Goal: Task Accomplishment & Management: Manage account settings

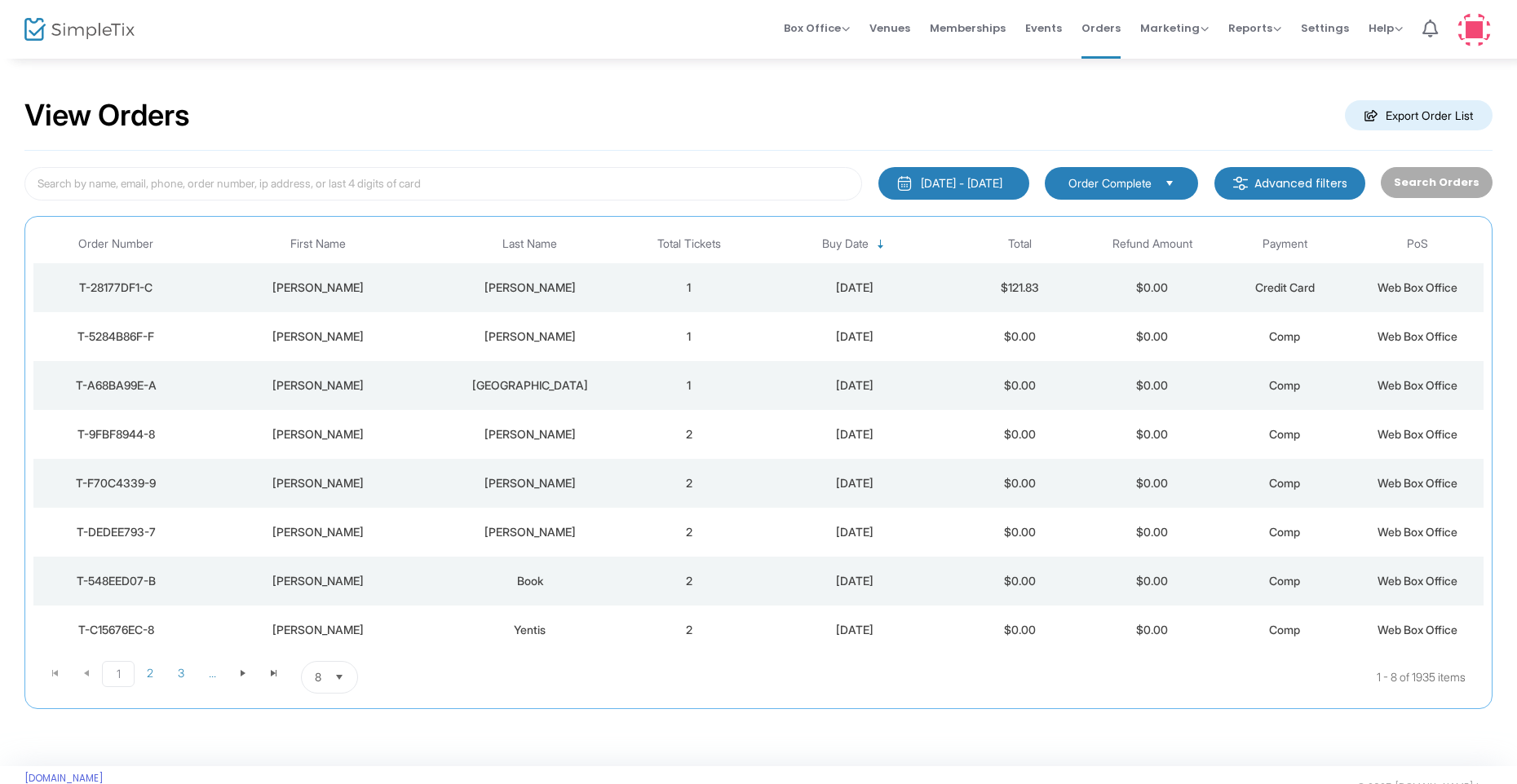
click at [542, 285] on div "[PERSON_NAME]" at bounding box center [530, 288] width 177 height 16
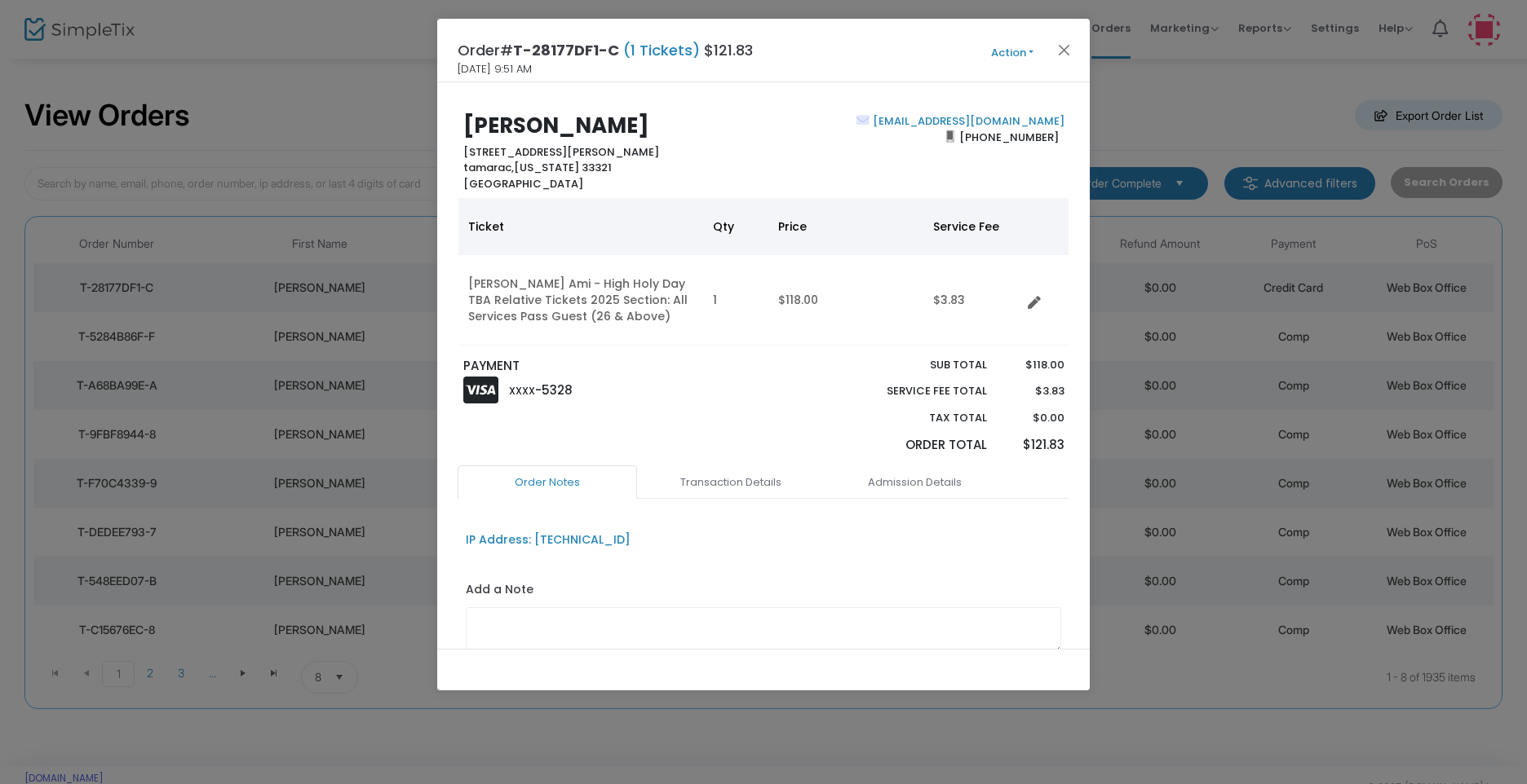
click at [1009, 65] on div "Order# T-28177DF1-C (1 Tickets) $121.83 [DATE] 9:51 AM Action Mark Admitted Edi…" at bounding box center [763, 50] width 652 height 64
click at [1010, 56] on button "Action" at bounding box center [1011, 52] width 98 height 18
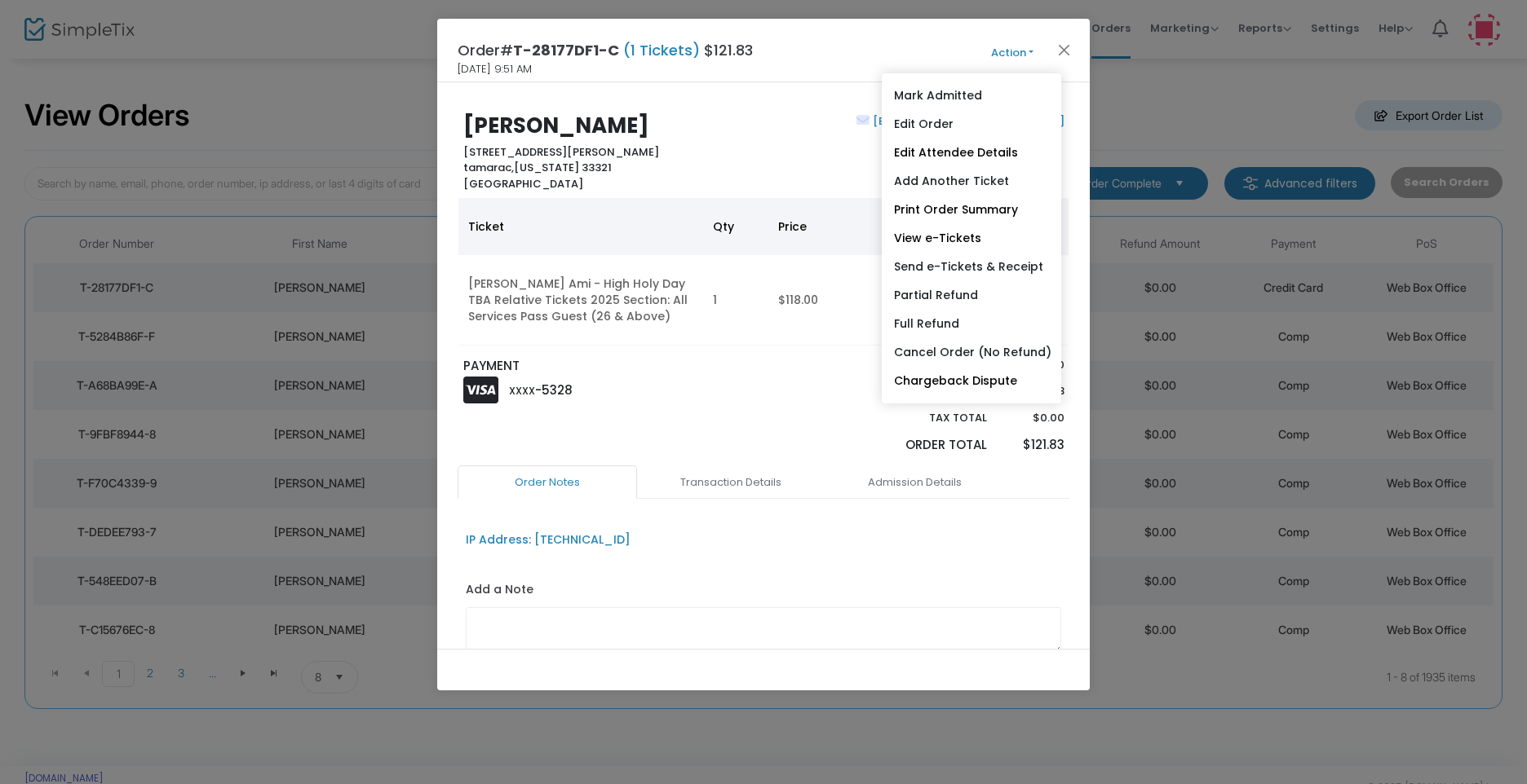
click at [797, 146] on div "[EMAIL_ADDRESS][DOMAIN_NAME] [PHONE_NUMBER]" at bounding box center [917, 152] width 309 height 78
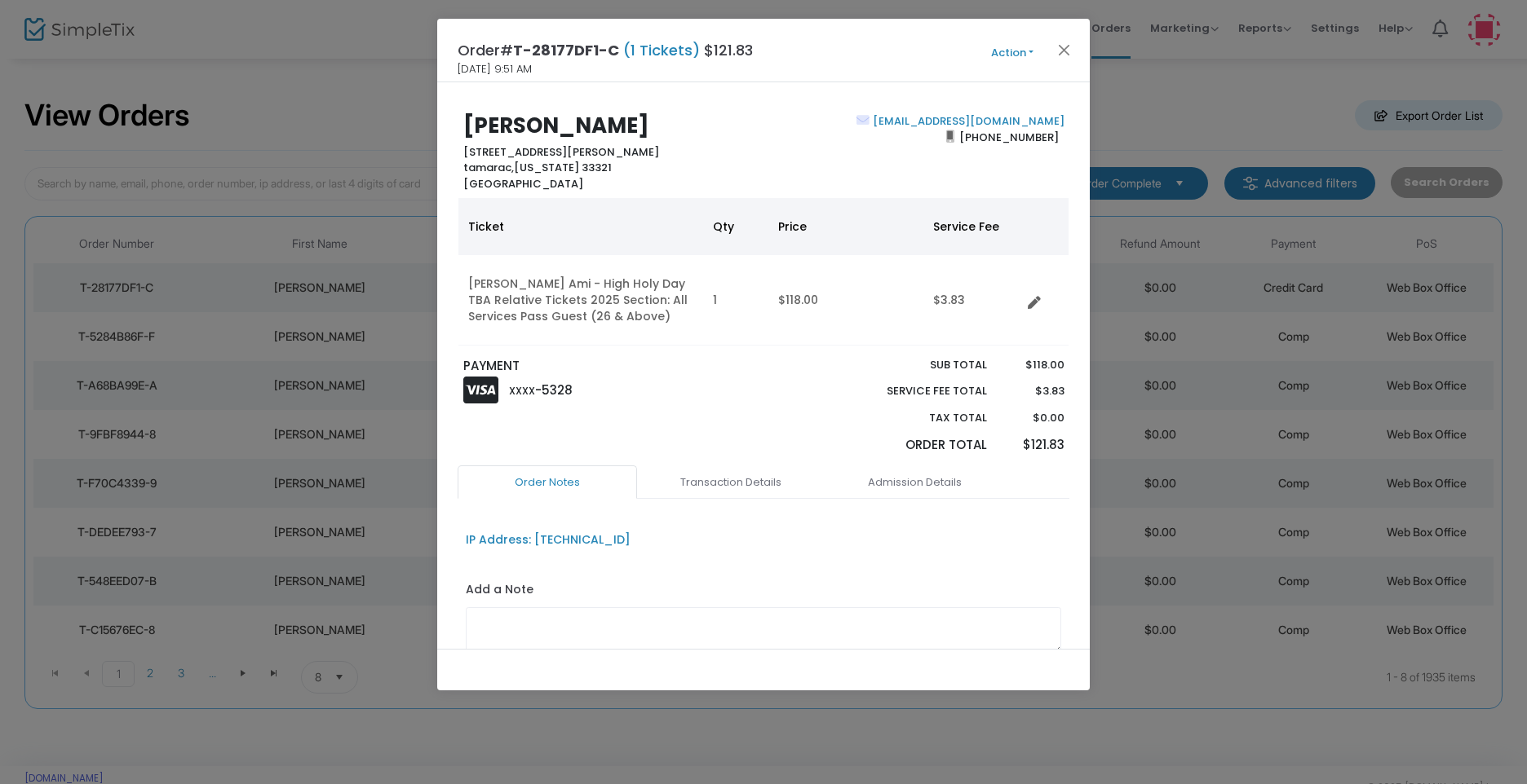
click at [1002, 50] on button "Action" at bounding box center [1011, 52] width 98 height 18
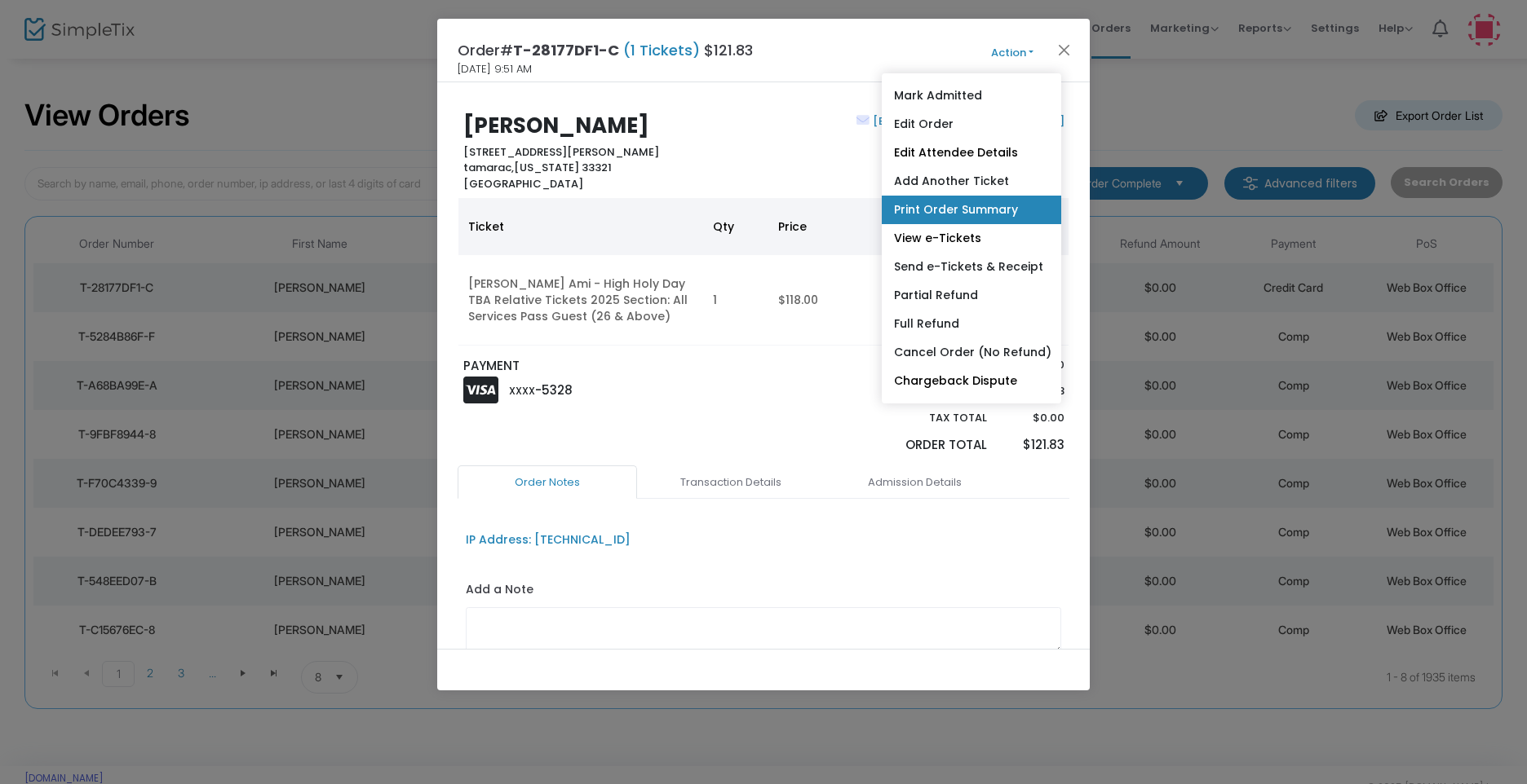
click at [980, 215] on link "Print Order Summary" at bounding box center [971, 210] width 179 height 28
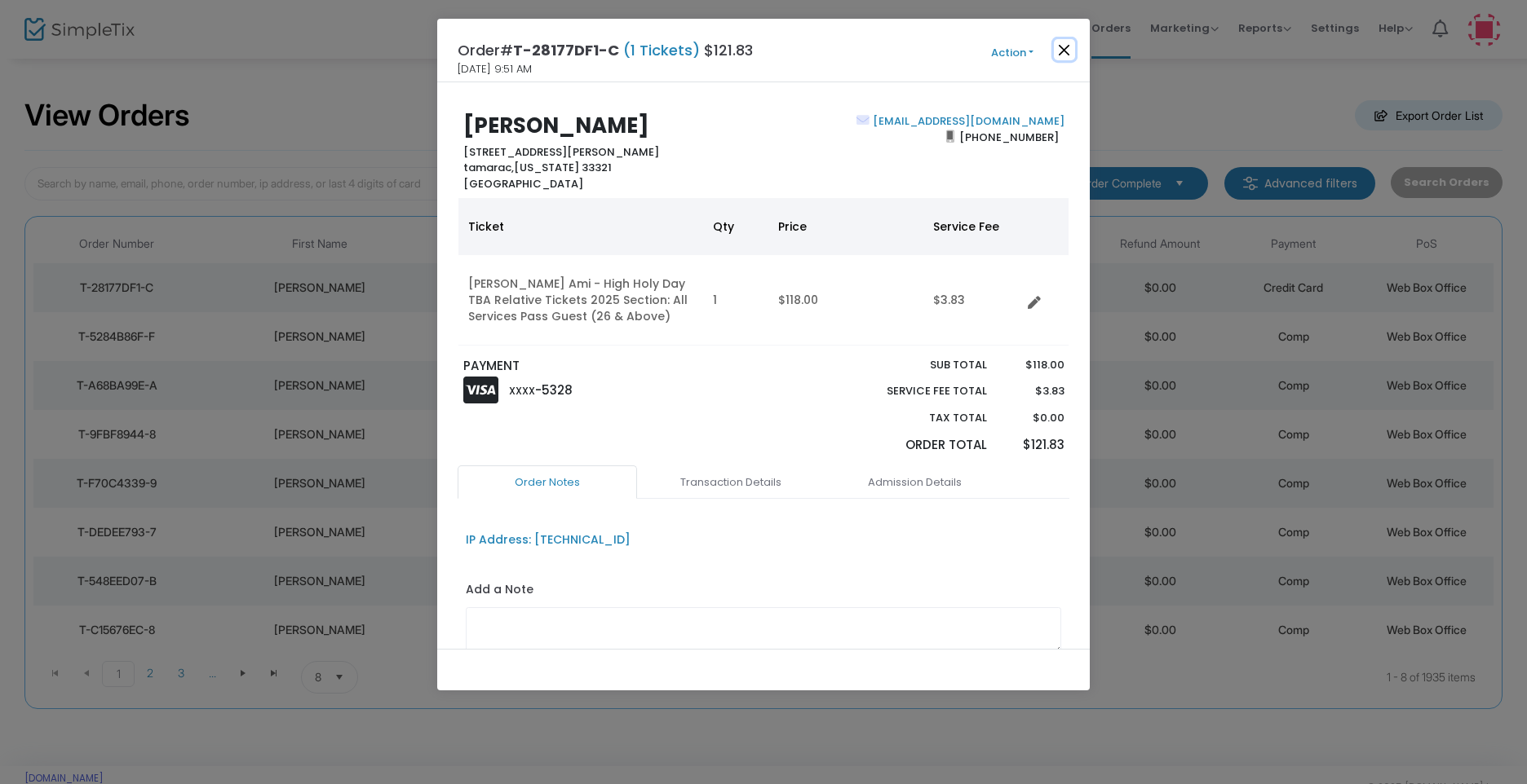
click at [1064, 54] on button "Close" at bounding box center [1065, 49] width 21 height 21
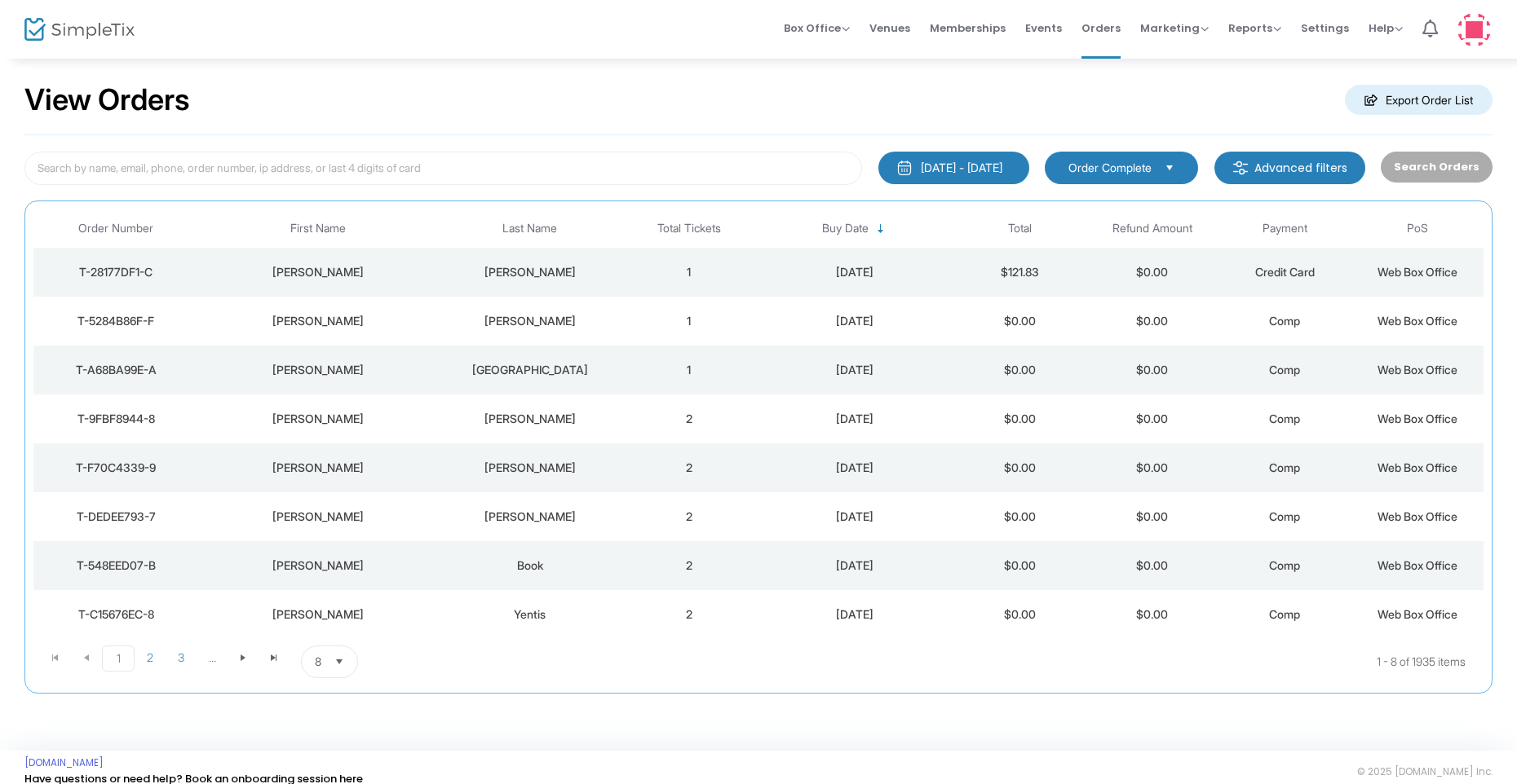
scroll to position [31, 0]
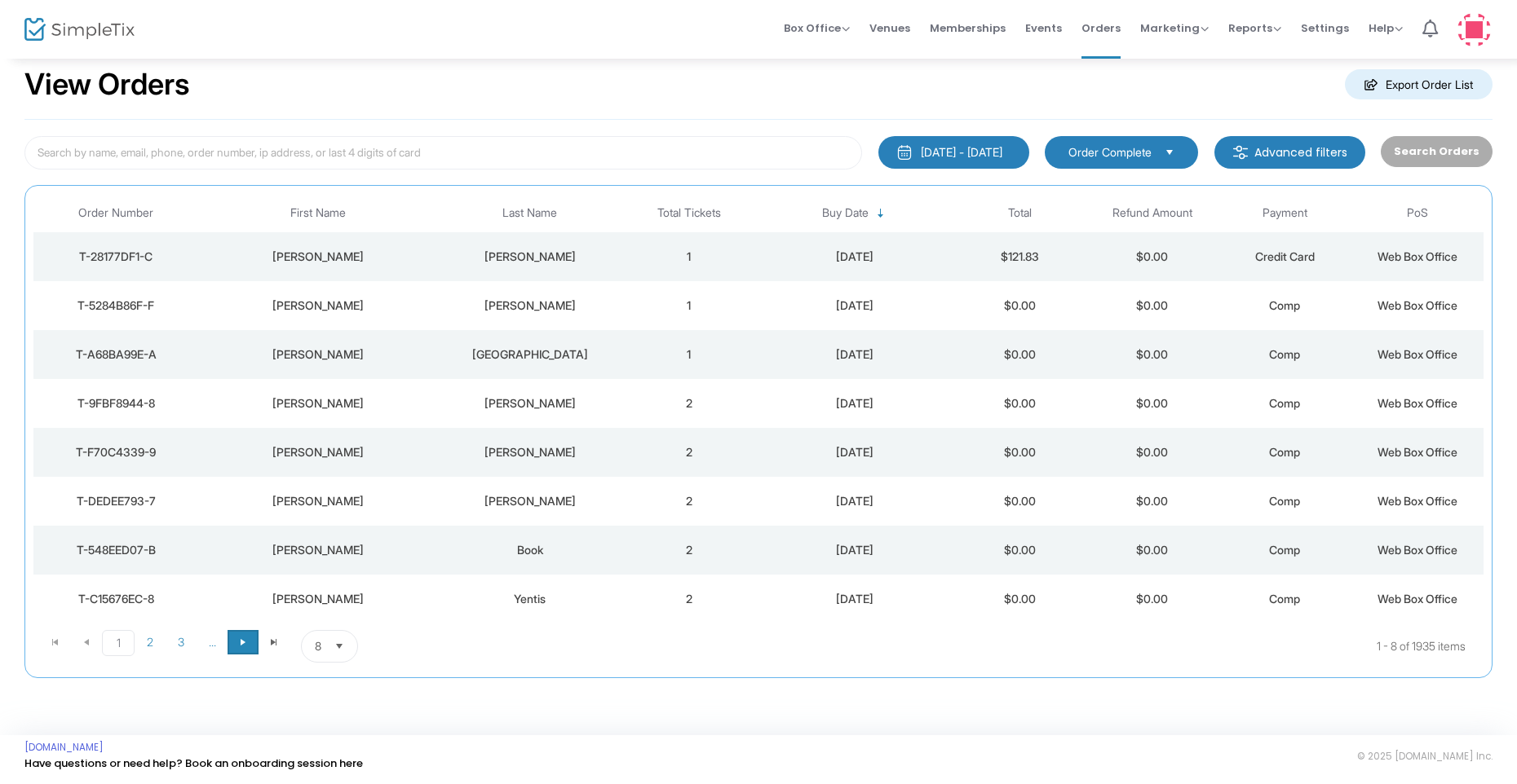
click at [253, 648] on span at bounding box center [243, 643] width 31 height 25
click at [334, 653] on span "Select" at bounding box center [340, 646] width 27 height 27
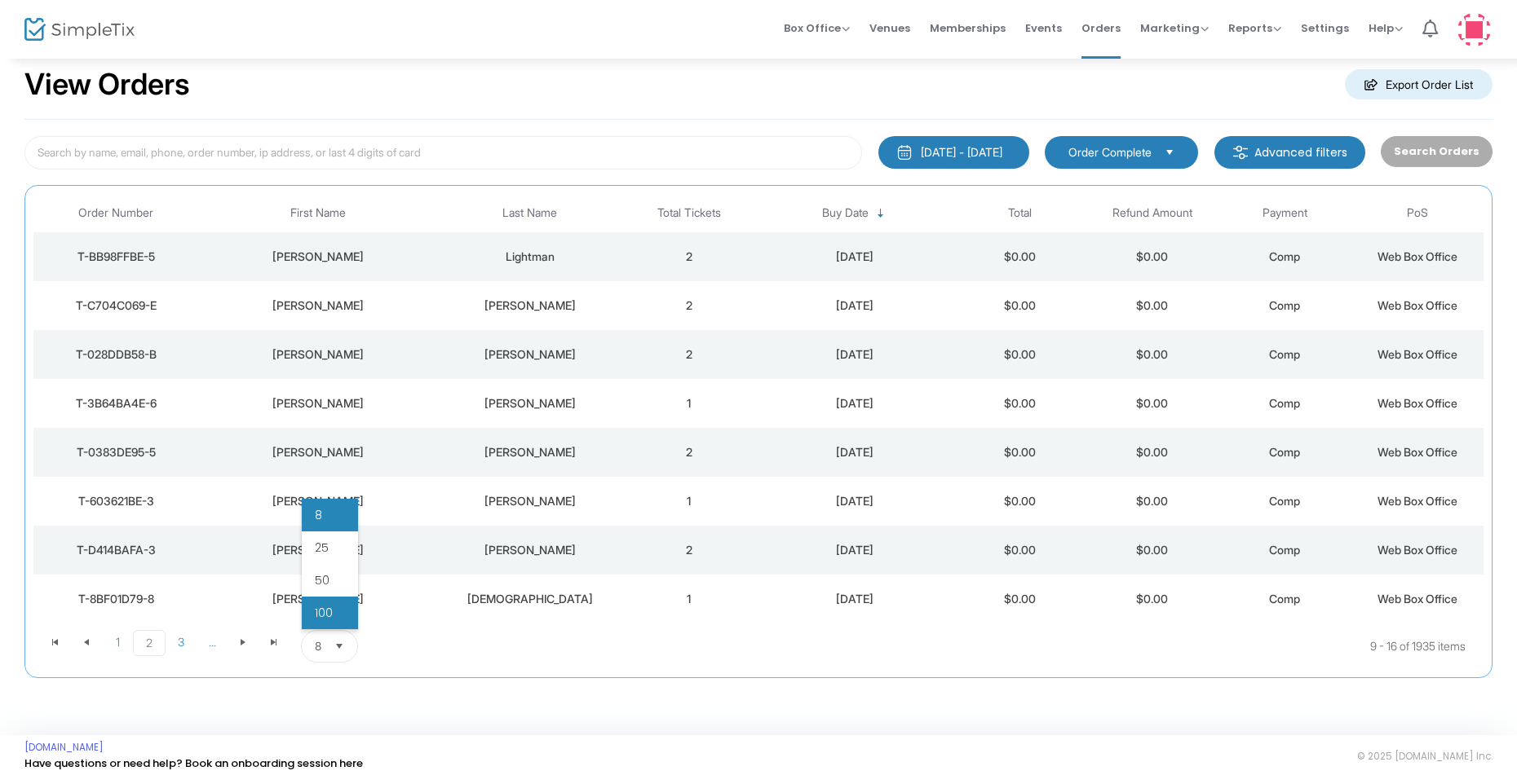
click at [337, 612] on li "100" at bounding box center [329, 613] width 56 height 32
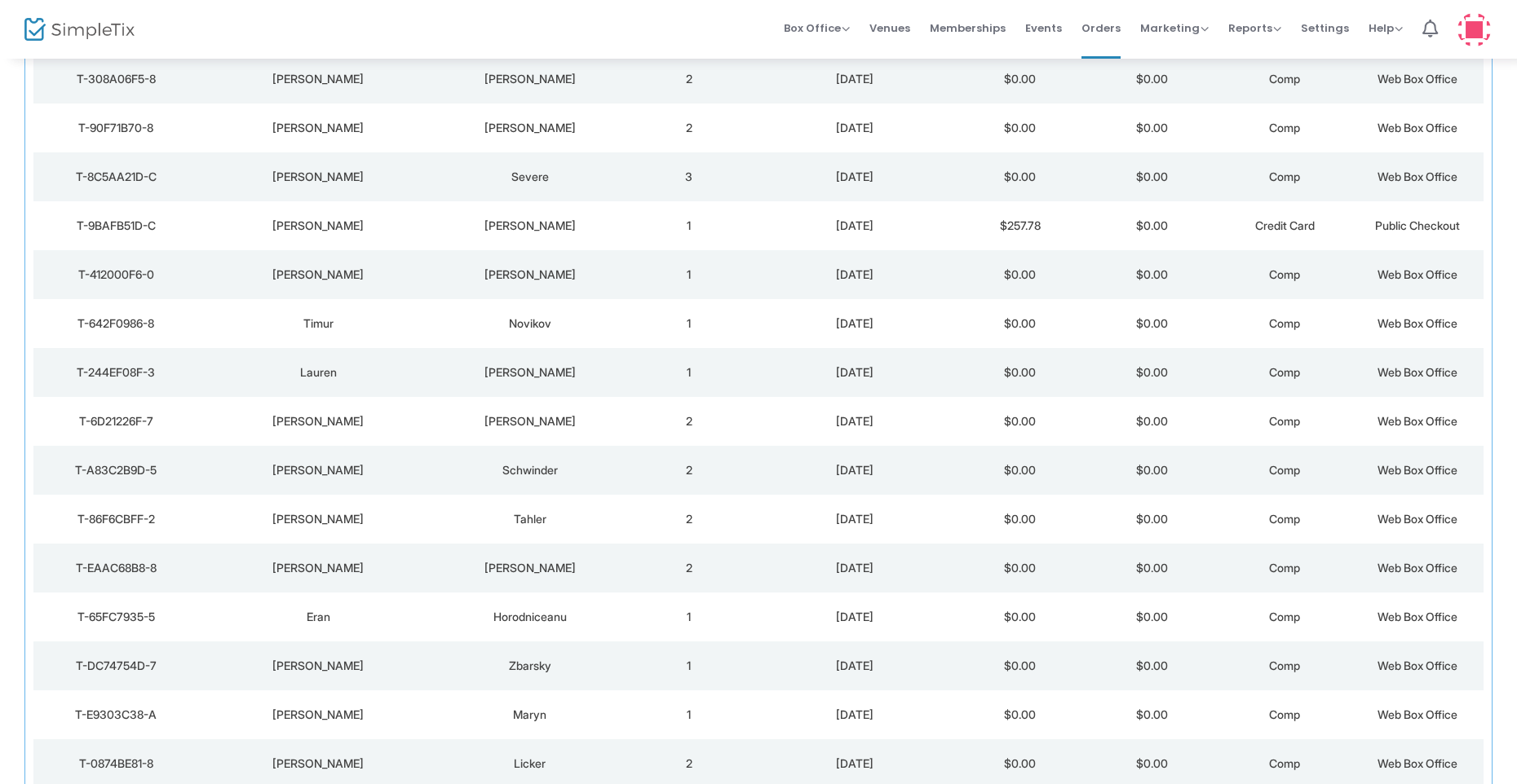
scroll to position [1060, 0]
